Goal: Complete application form

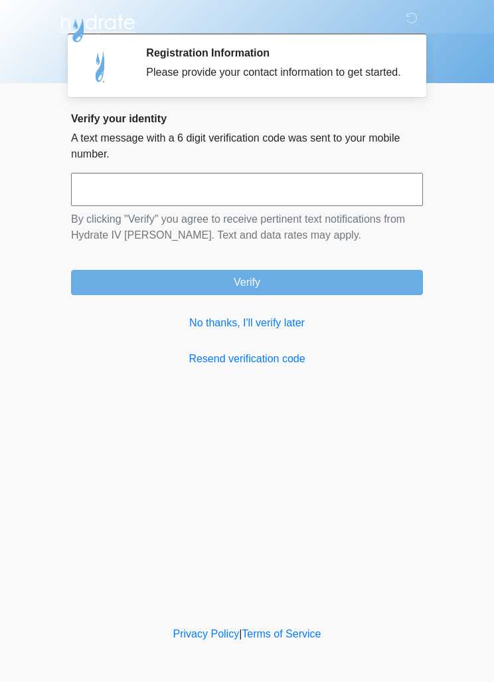
click at [266, 331] on link "No thanks, I'll verify later" at bounding box center [247, 323] width 352 height 16
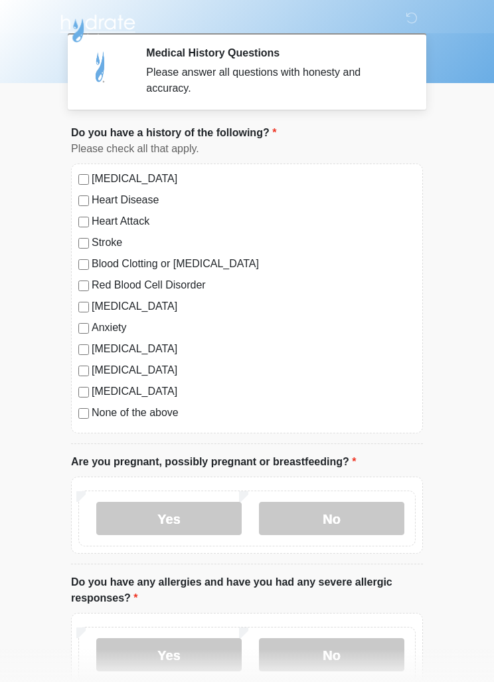
click at [367, 520] on label "No" at bounding box center [332, 518] width 146 height 33
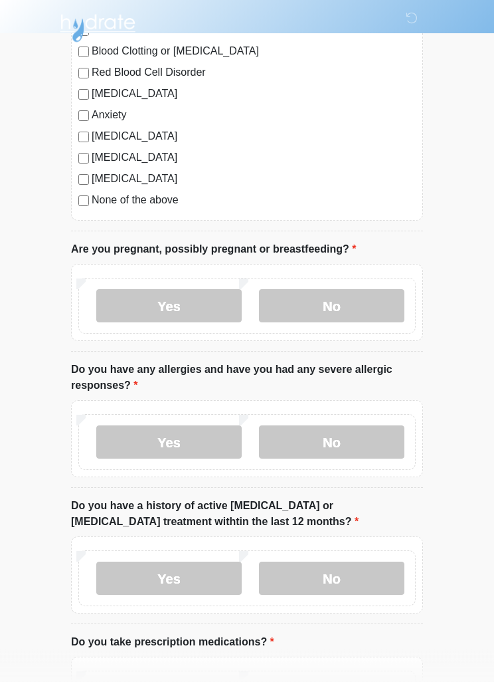
scroll to position [215, 0]
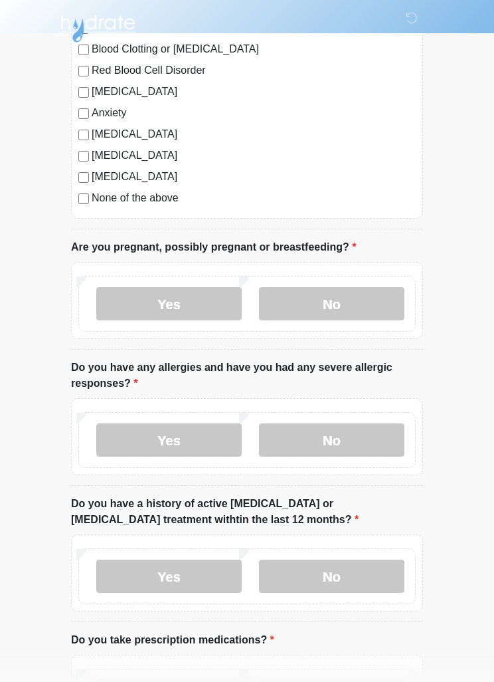
click at [199, 443] on label "Yes" at bounding box center [169, 439] width 146 height 33
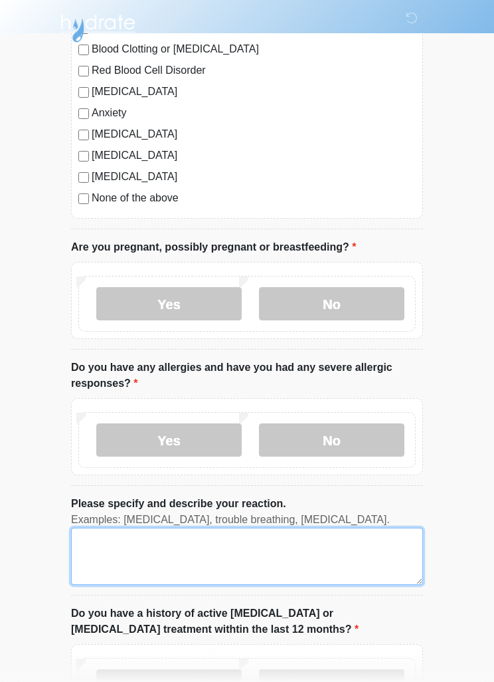
click at [243, 560] on textarea "Please specify and describe your reaction." at bounding box center [247, 556] width 352 height 57
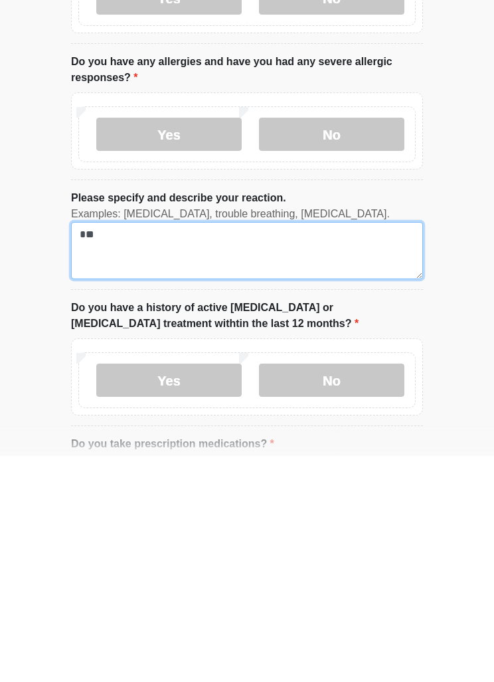
type textarea "*"
type textarea "*********"
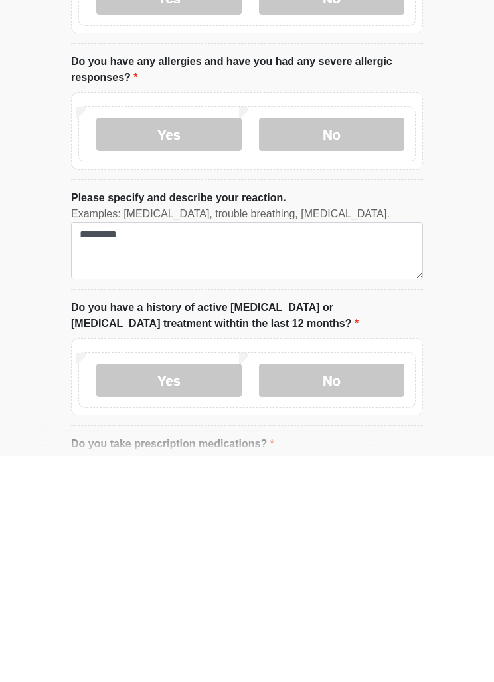
click at [478, 319] on html "‎ ‎ Medical History Questions Please answer all questions with honesty and accu…" at bounding box center [247, 47] width 494 height 682
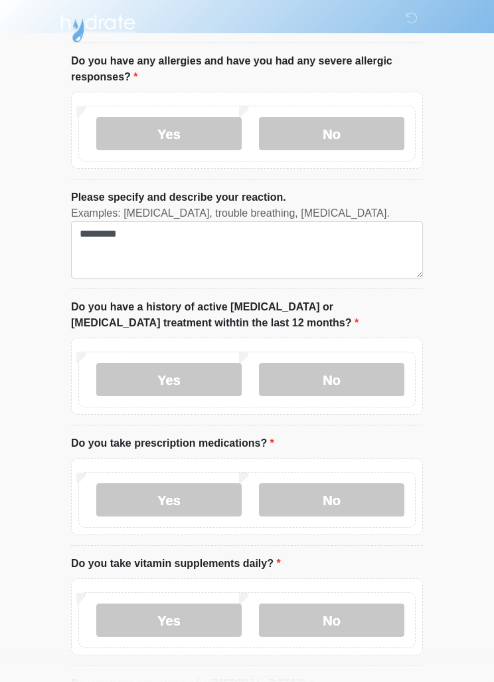
click at [378, 377] on label "No" at bounding box center [332, 379] width 146 height 33
click at [207, 496] on label "Yes" at bounding box center [169, 499] width 146 height 33
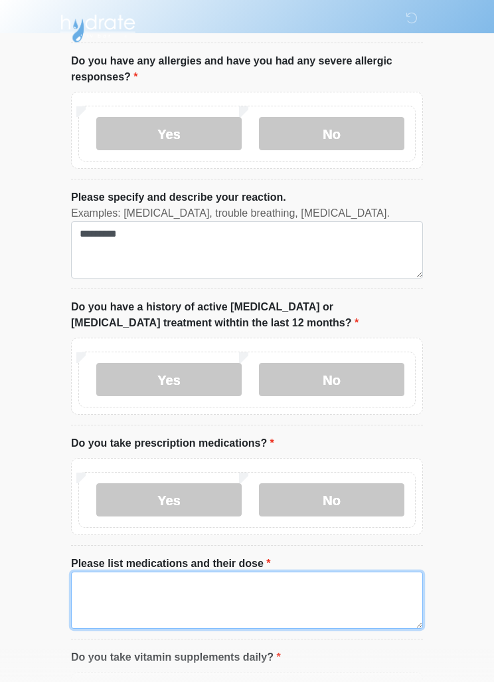
click at [268, 587] on textarea "Please list medications and their dose" at bounding box center [247, 599] width 352 height 57
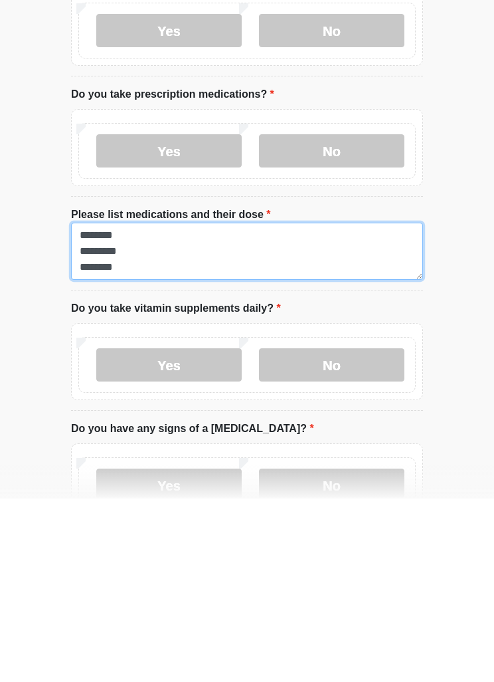
type textarea "******** ********* ********"
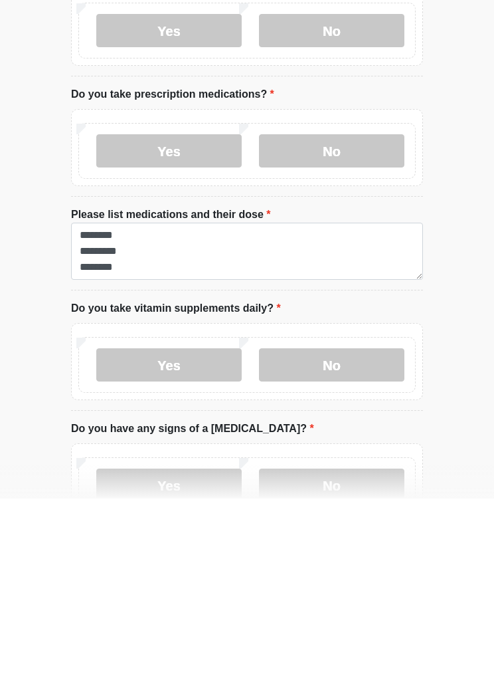
click at [396, 532] on label "No" at bounding box center [332, 548] width 146 height 33
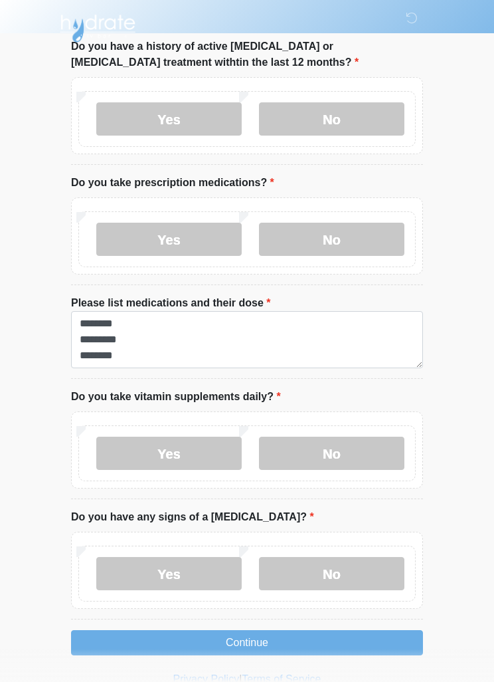
click at [383, 572] on label "No" at bounding box center [332, 573] width 146 height 33
click at [398, 635] on button "Continue" at bounding box center [247, 642] width 352 height 25
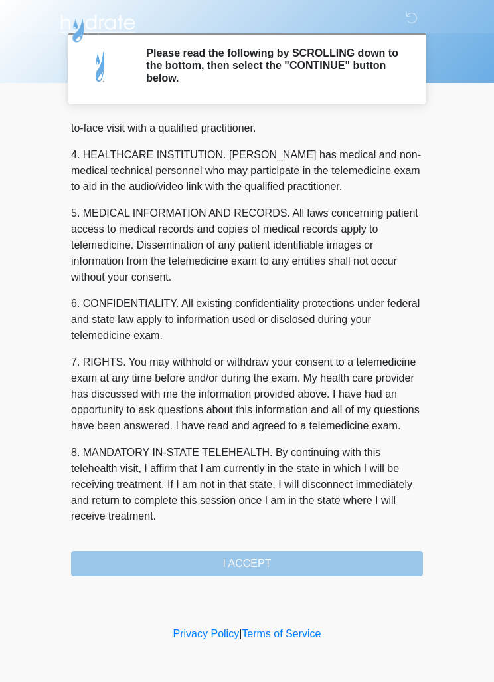
scroll to position [371, 0]
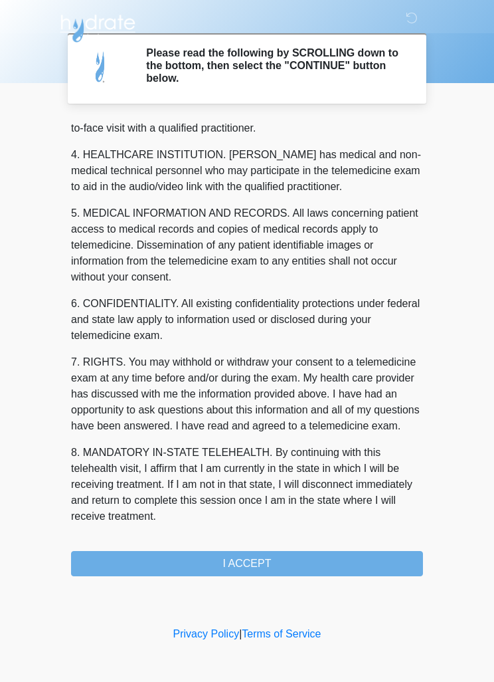
click at [393, 557] on button "I ACCEPT" at bounding box center [247, 563] width 352 height 25
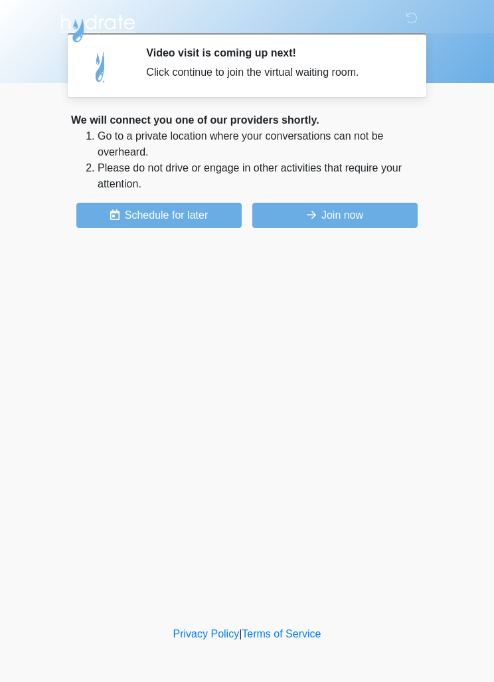
click at [344, 219] on button "Join now" at bounding box center [334, 215] width 165 height 25
